Goal: Transaction & Acquisition: Purchase product/service

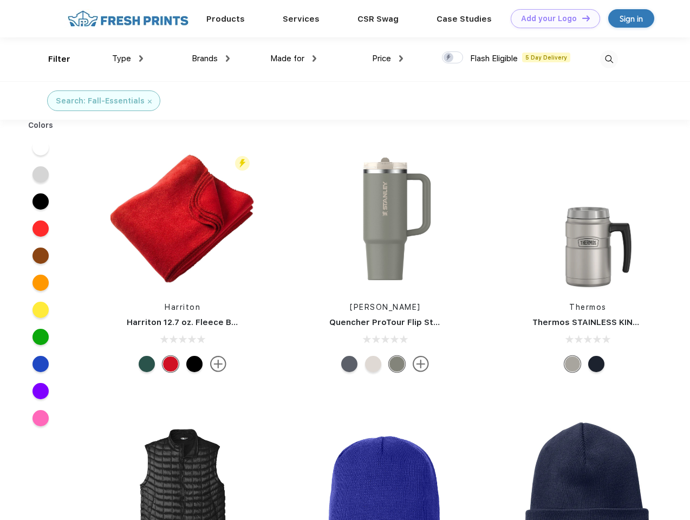
scroll to position [1, 0]
click at [551, 18] on link "Add your Logo Design Tool" at bounding box center [555, 18] width 89 height 19
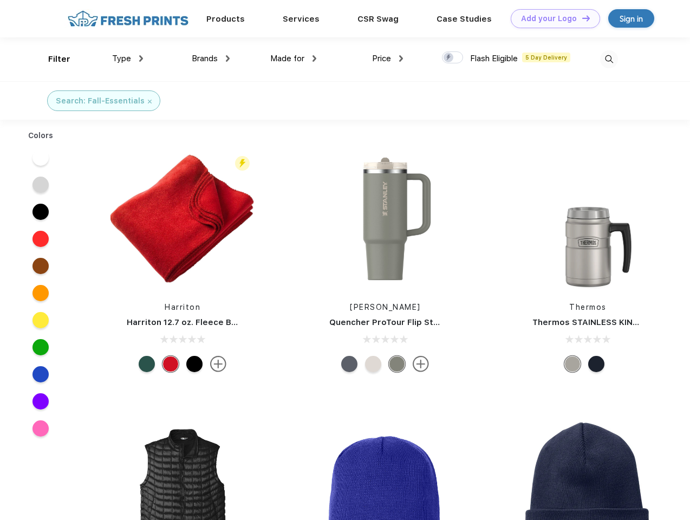
click at [0, 0] on div "Design Tool" at bounding box center [0, 0] width 0 height 0
click at [581, 18] on link "Add your Logo Design Tool" at bounding box center [555, 18] width 89 height 19
click at [52, 59] on div "Filter" at bounding box center [59, 59] width 22 height 12
click at [128, 58] on span "Type" at bounding box center [121, 59] width 19 height 10
click at [211, 58] on span "Brands" at bounding box center [205, 59] width 26 height 10
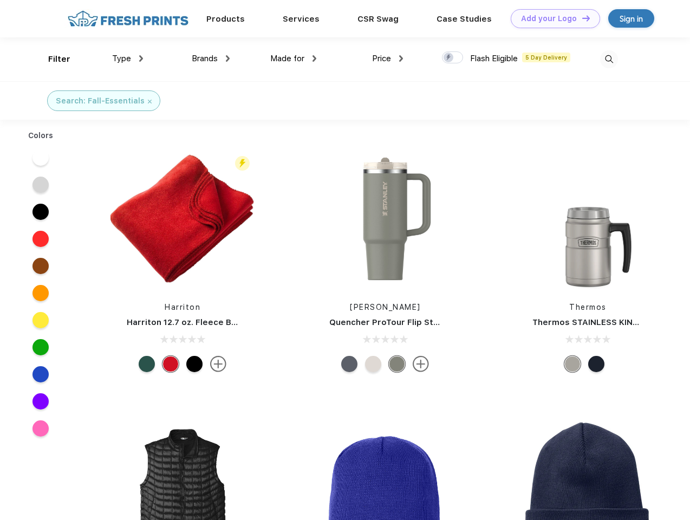
click at [294, 58] on span "Made for" at bounding box center [287, 59] width 34 height 10
click at [388, 58] on span "Price" at bounding box center [381, 59] width 19 height 10
click at [453, 58] on div at bounding box center [452, 57] width 21 height 12
click at [449, 58] on input "checkbox" at bounding box center [445, 54] width 7 height 7
click at [609, 59] on img at bounding box center [609, 59] width 18 height 18
